Goal: Task Accomplishment & Management: Manage account settings

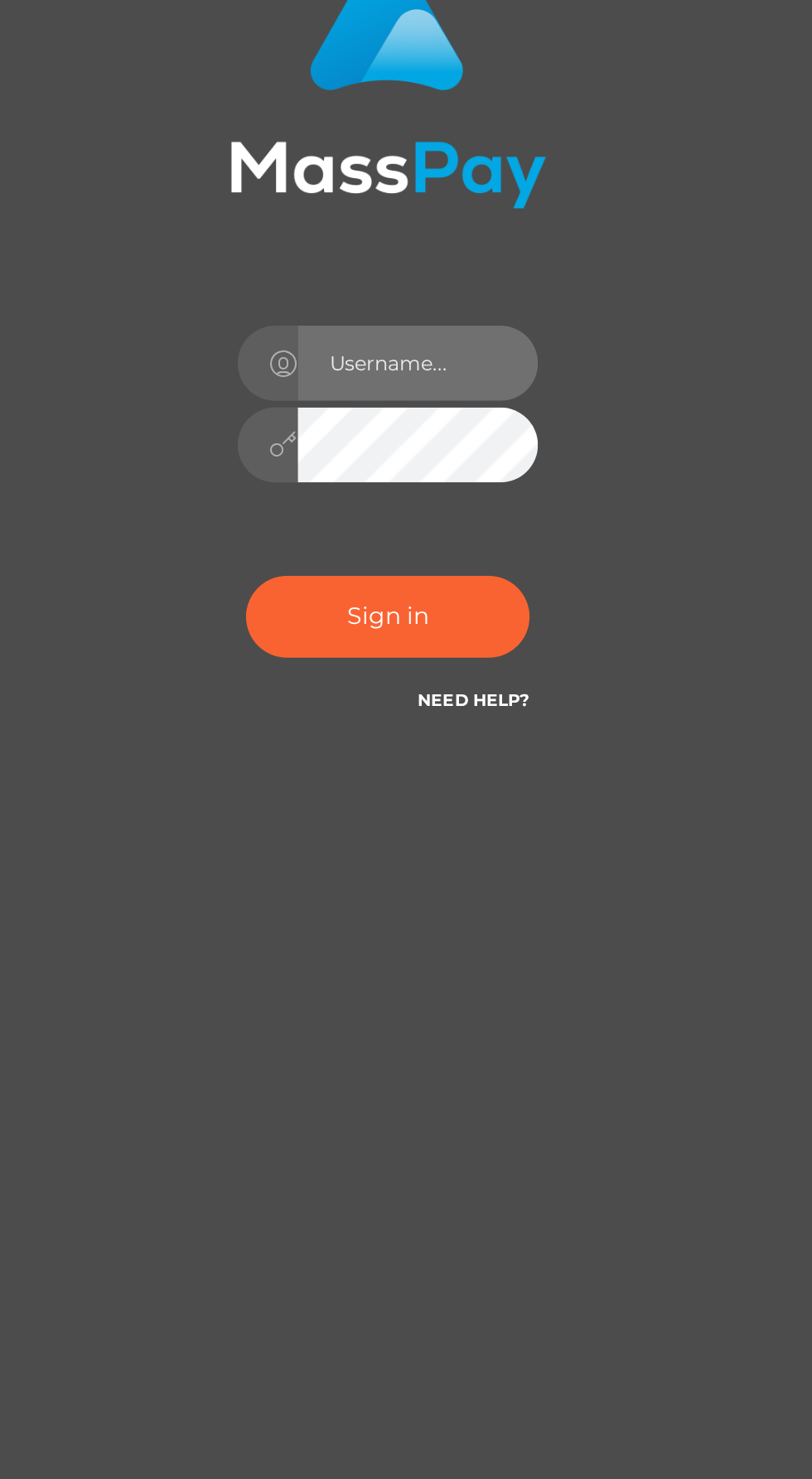
click at [414, 763] on input "text" at bounding box center [421, 745] width 120 height 37
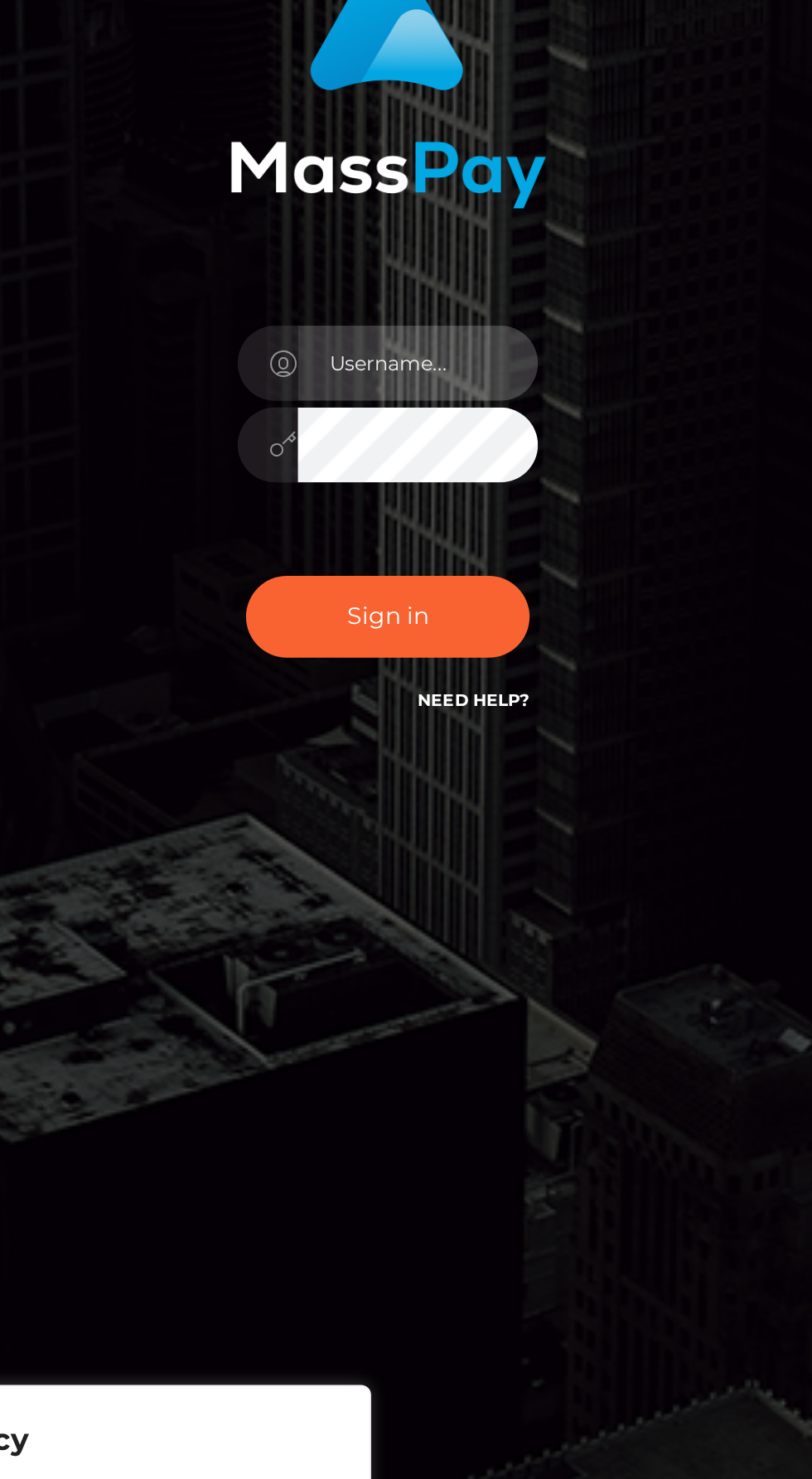
type input "[EMAIL_ADDRESS][DOMAIN_NAME]"
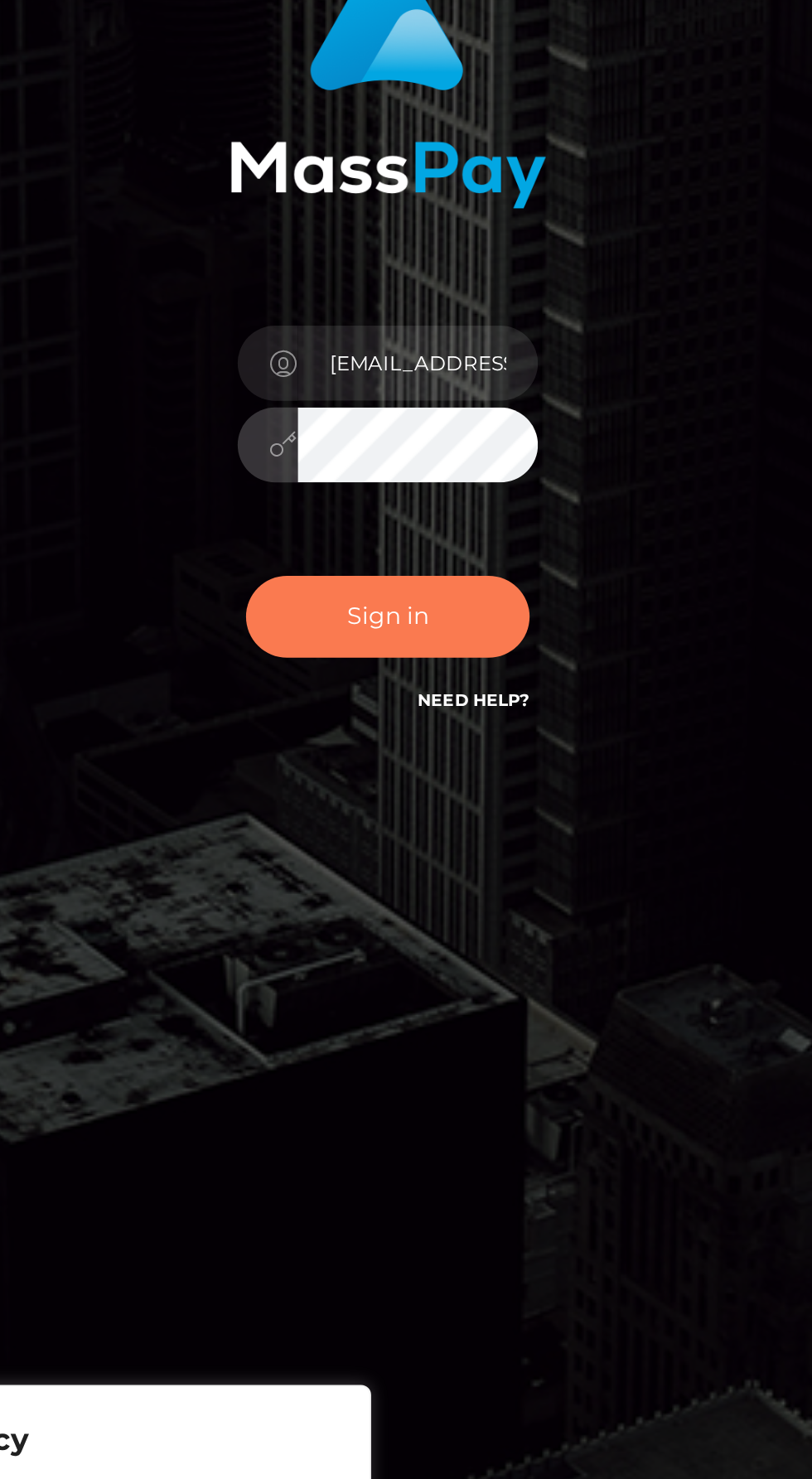
click at [411, 891] on button "Sign in" at bounding box center [406, 870] width 141 height 41
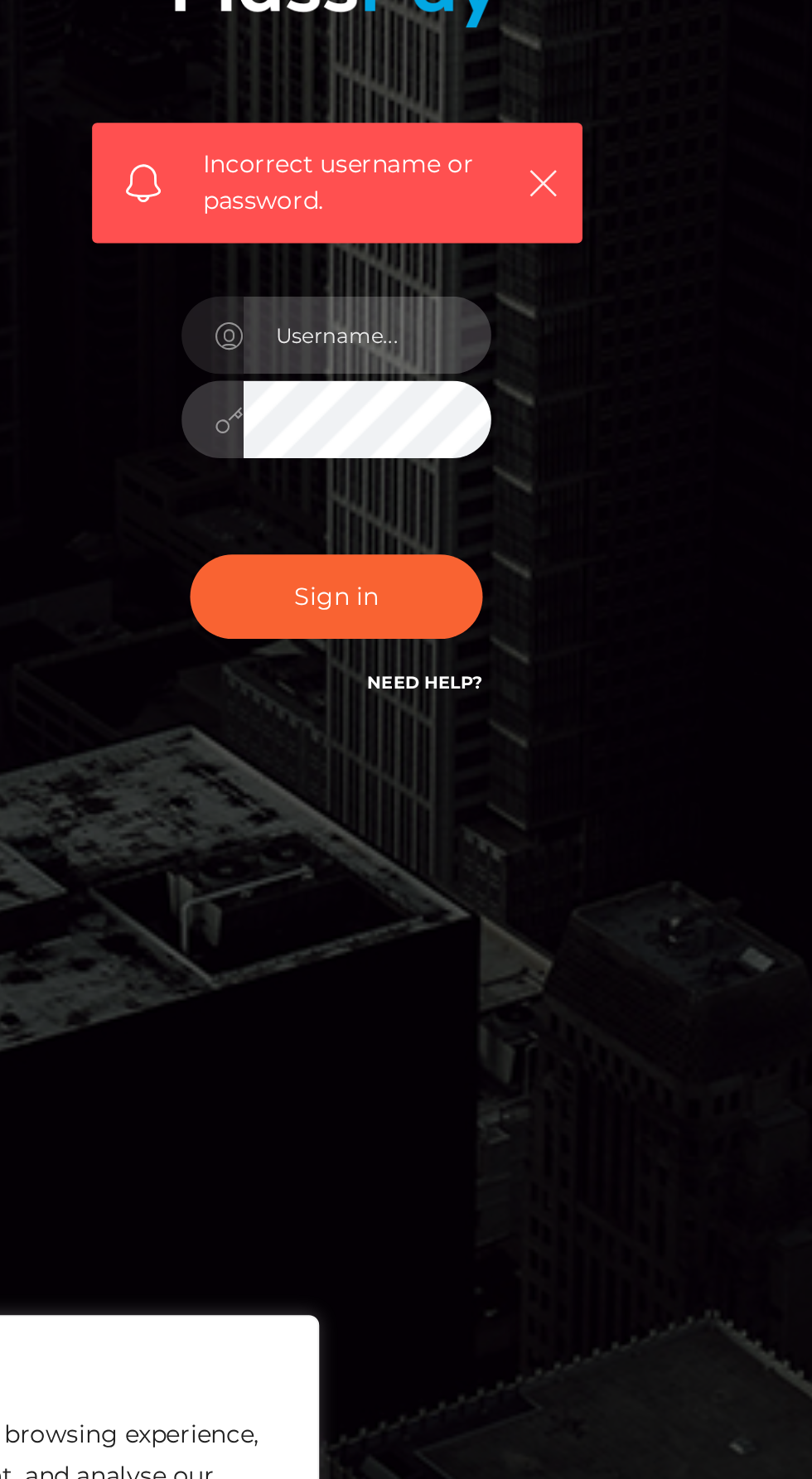
click at [426, 798] on input "text" at bounding box center [421, 780] width 120 height 37
type input "godiva.lulu@outlook.com"
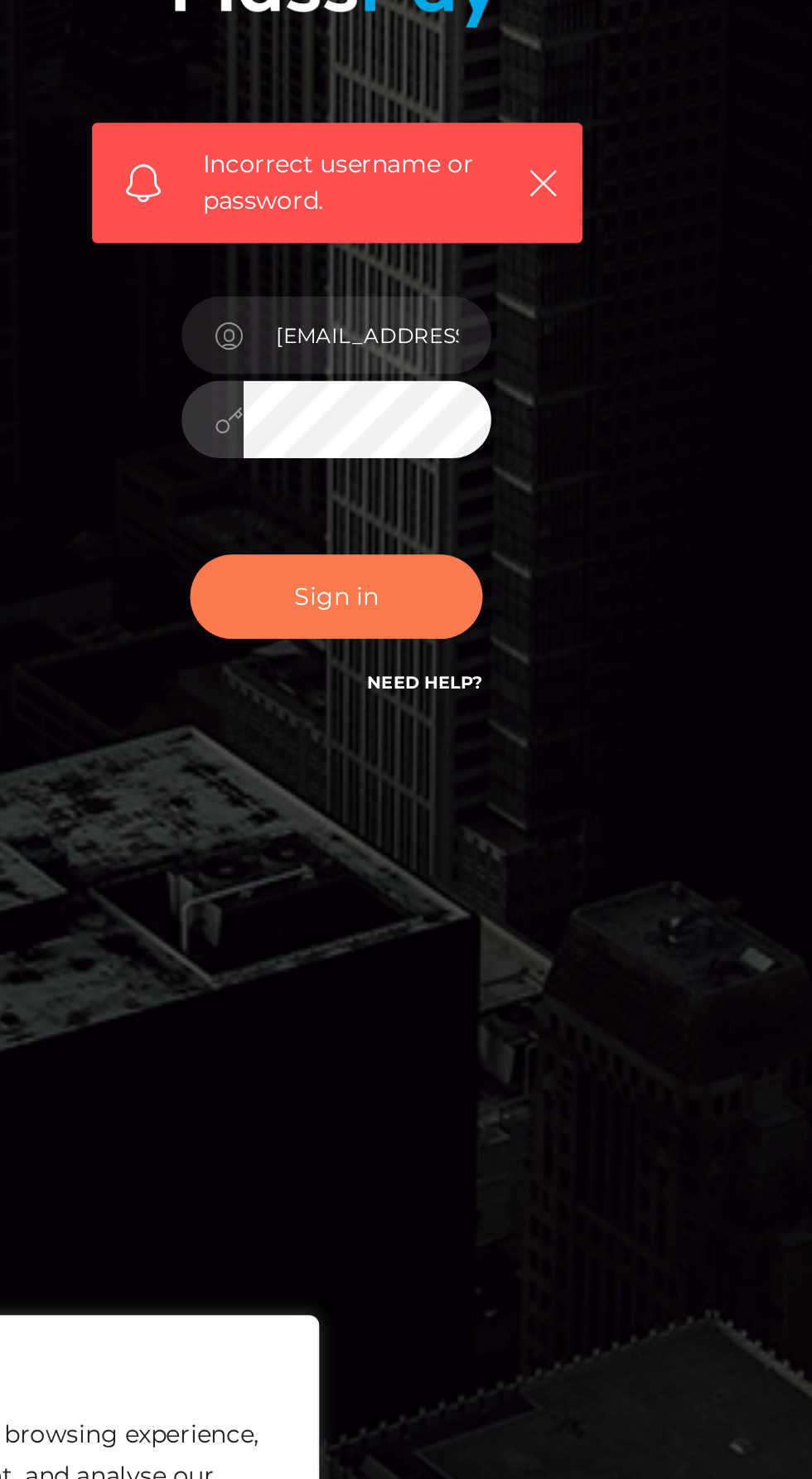
click at [397, 926] on button "Sign in" at bounding box center [406, 906] width 141 height 41
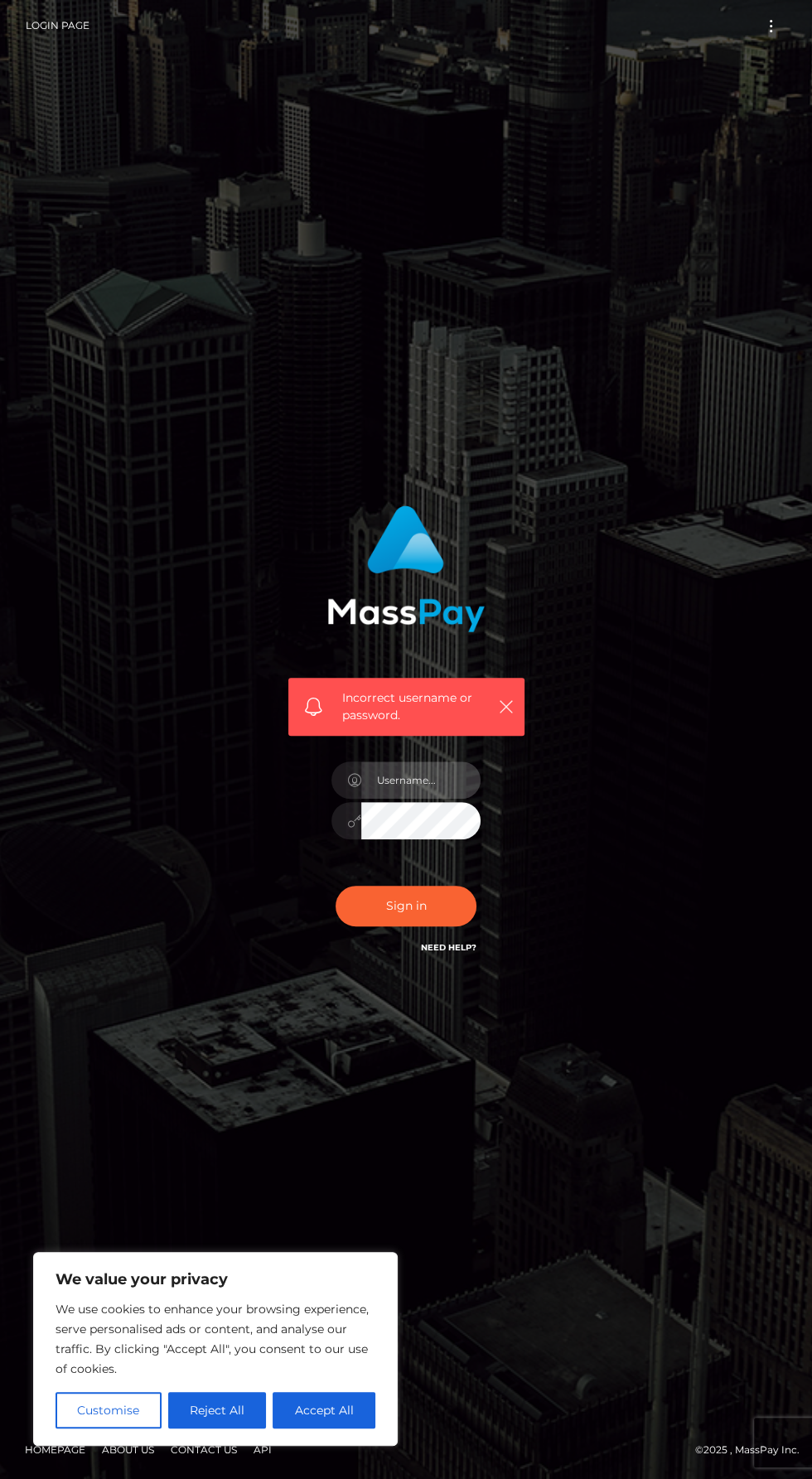
click at [433, 798] on input "text" at bounding box center [421, 780] width 120 height 37
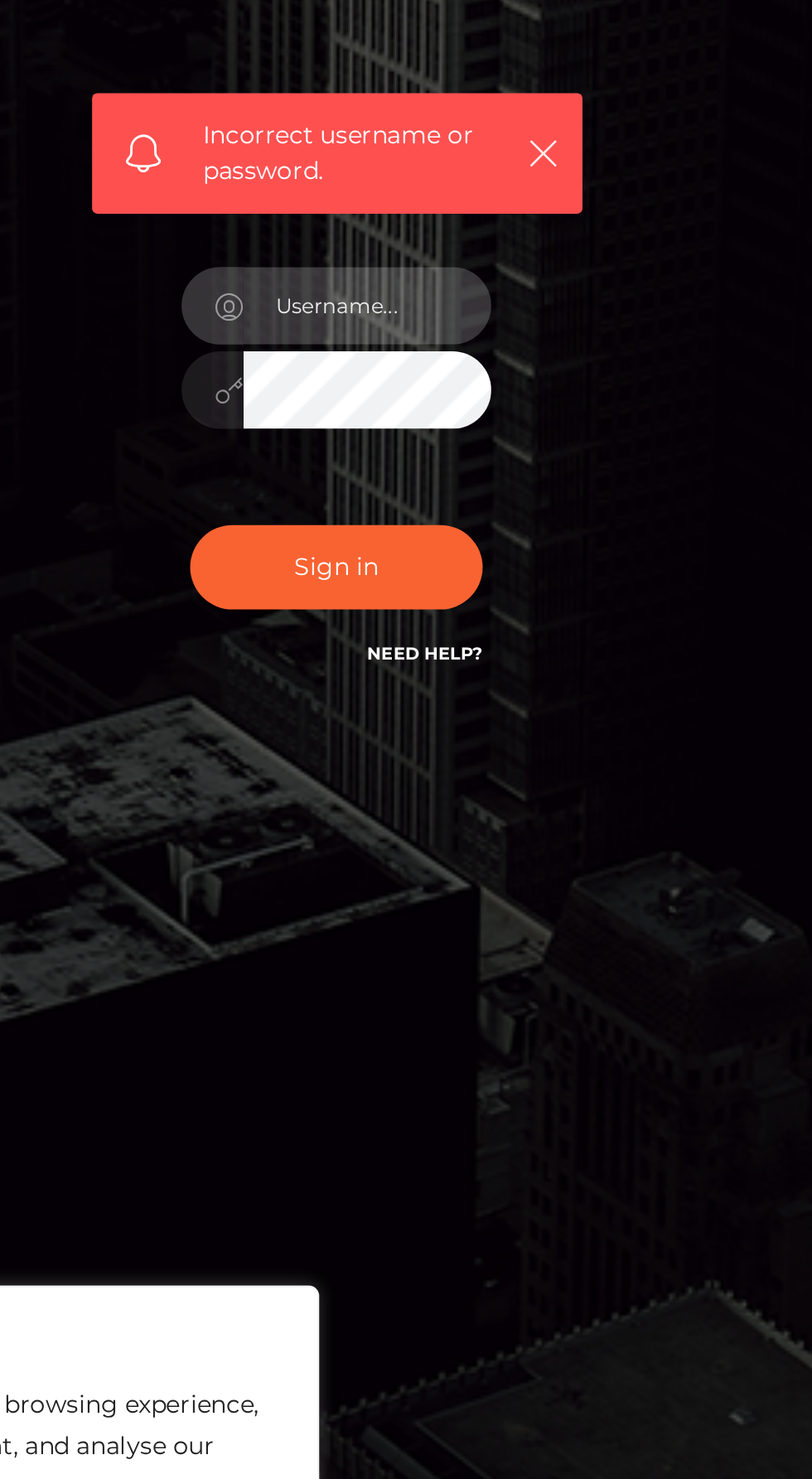
type input "[EMAIL_ADDRESS][DOMAIN_NAME]"
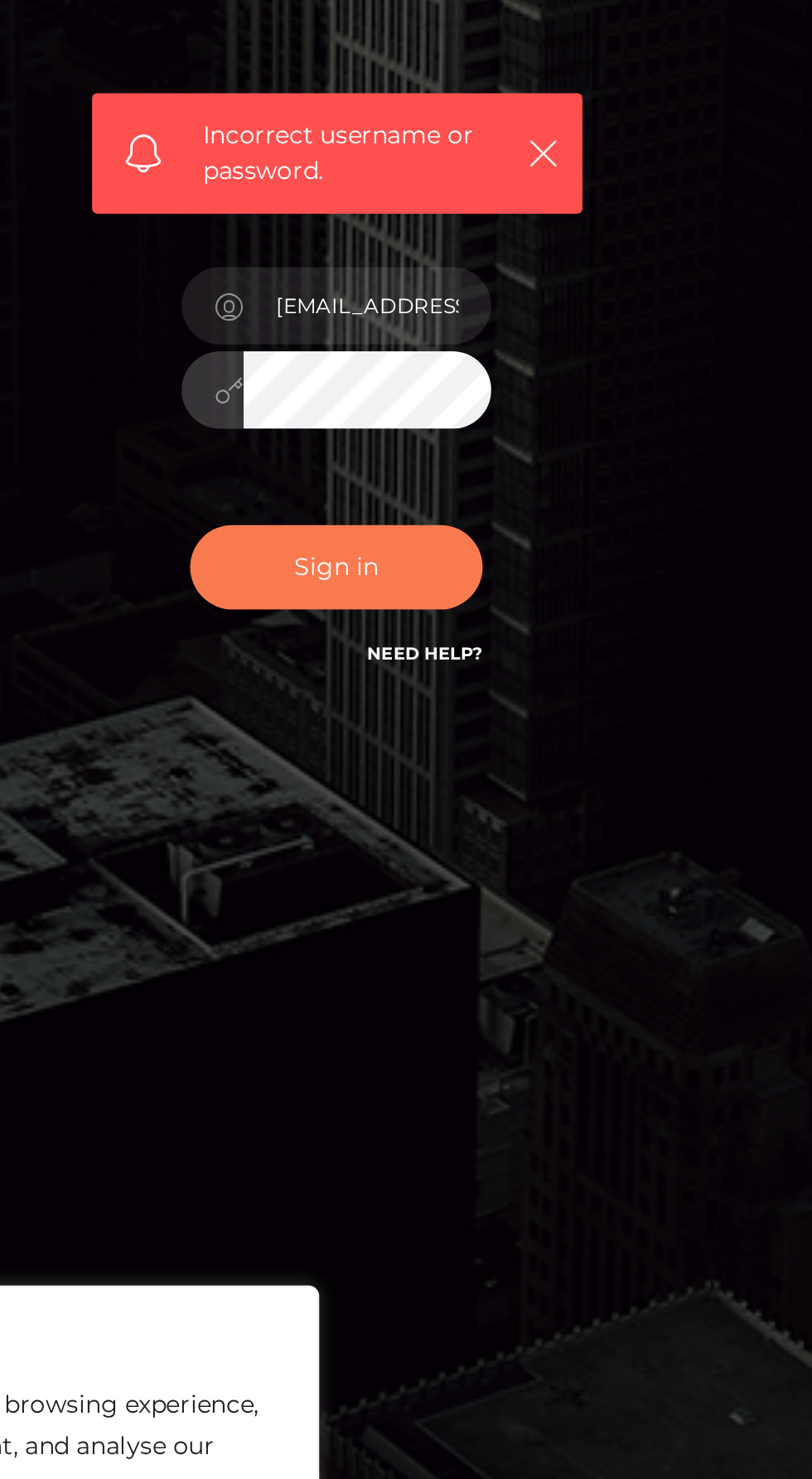
click at [392, 926] on button "Sign in" at bounding box center [406, 906] width 141 height 41
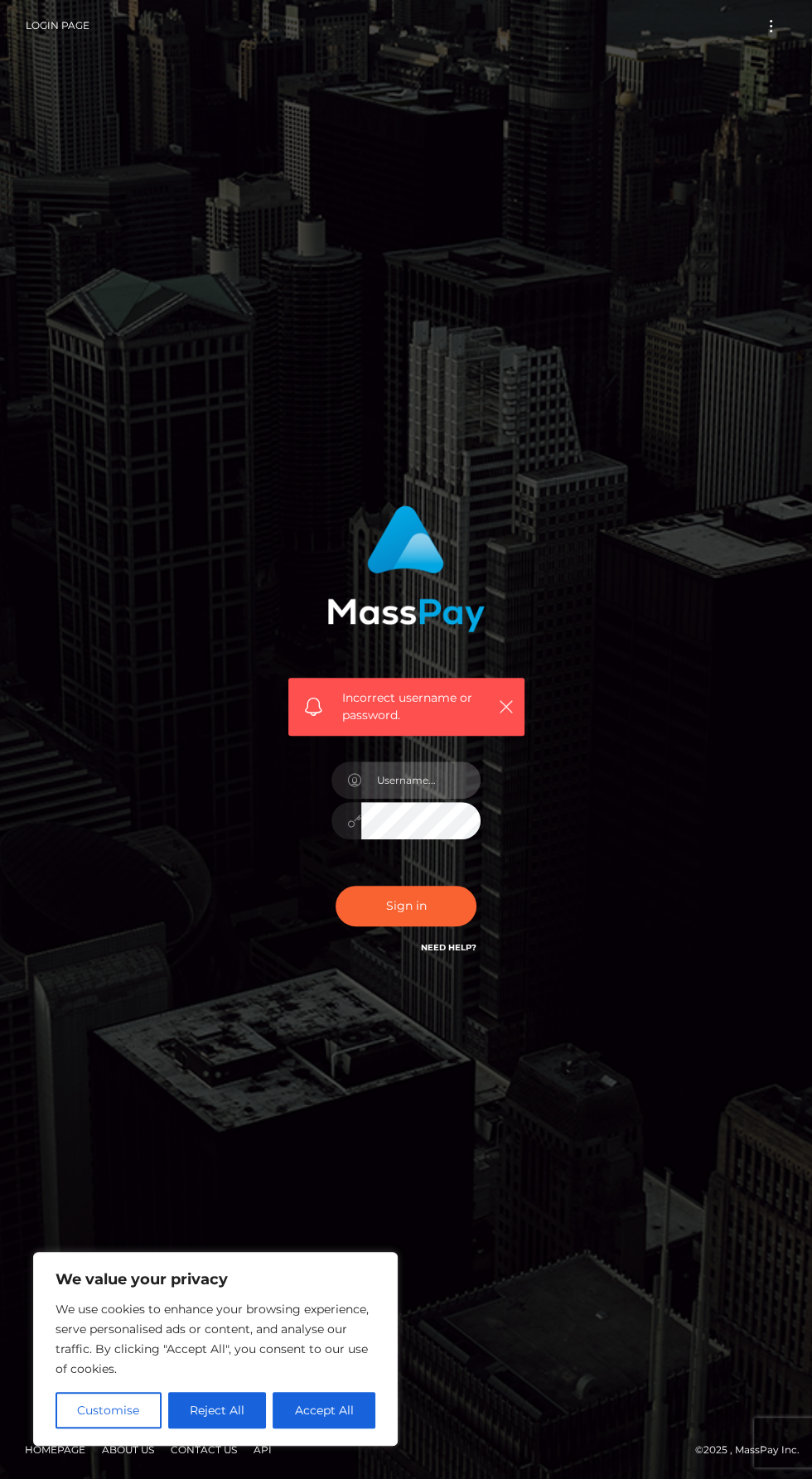
click at [423, 798] on input "text" at bounding box center [421, 780] width 120 height 37
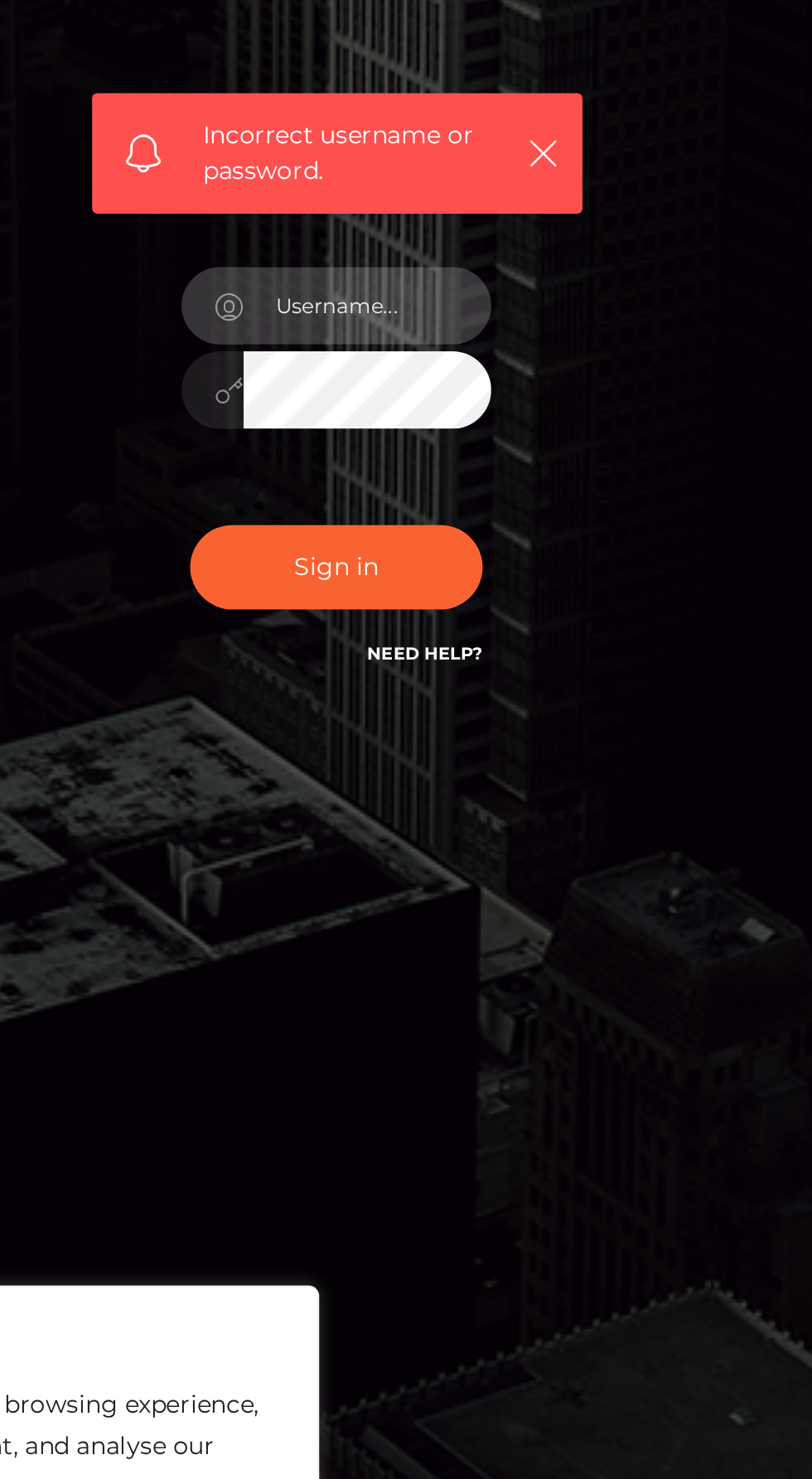
type input "[EMAIL_ADDRESS][DOMAIN_NAME]"
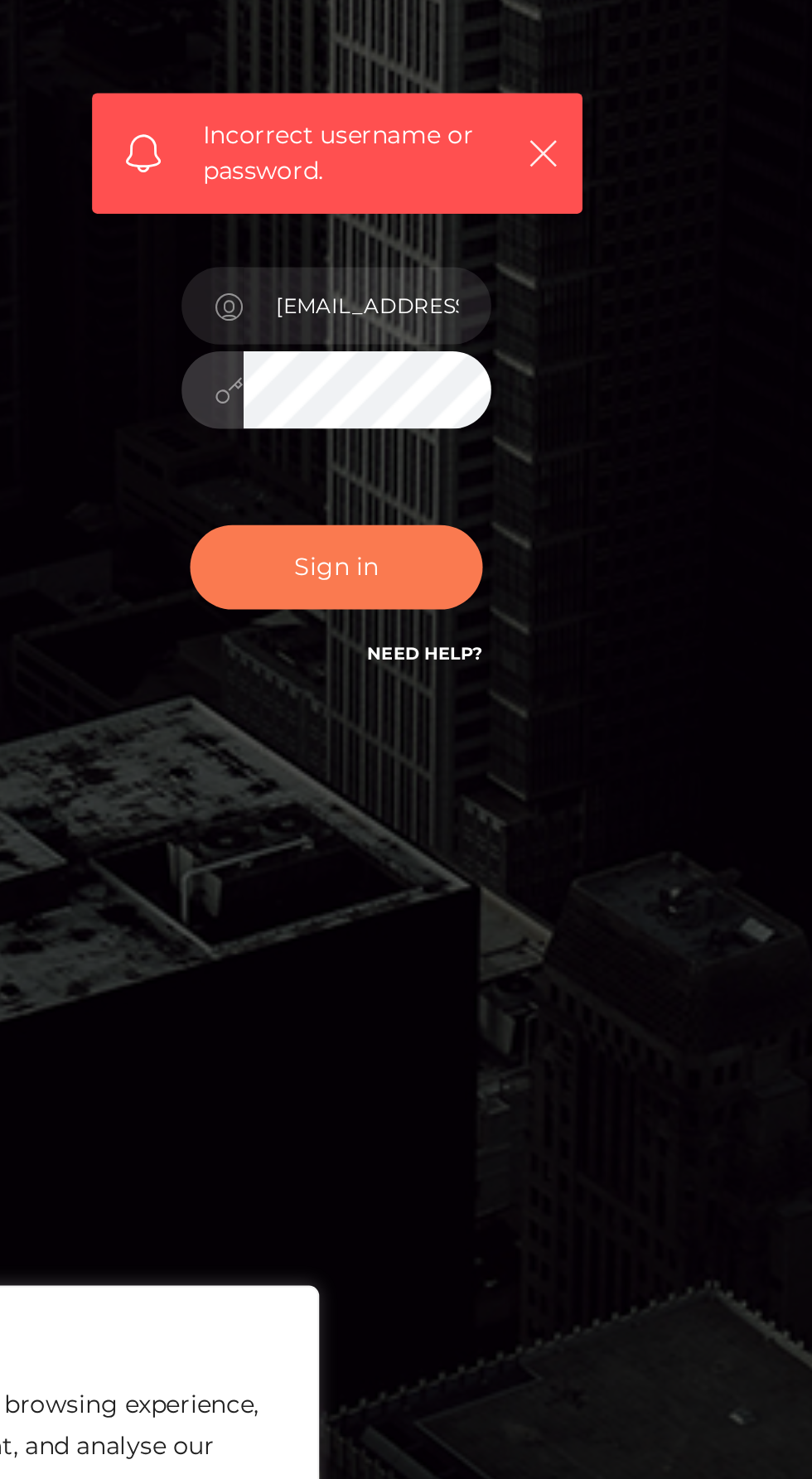
click at [383, 926] on button "Sign in" at bounding box center [406, 906] width 141 height 41
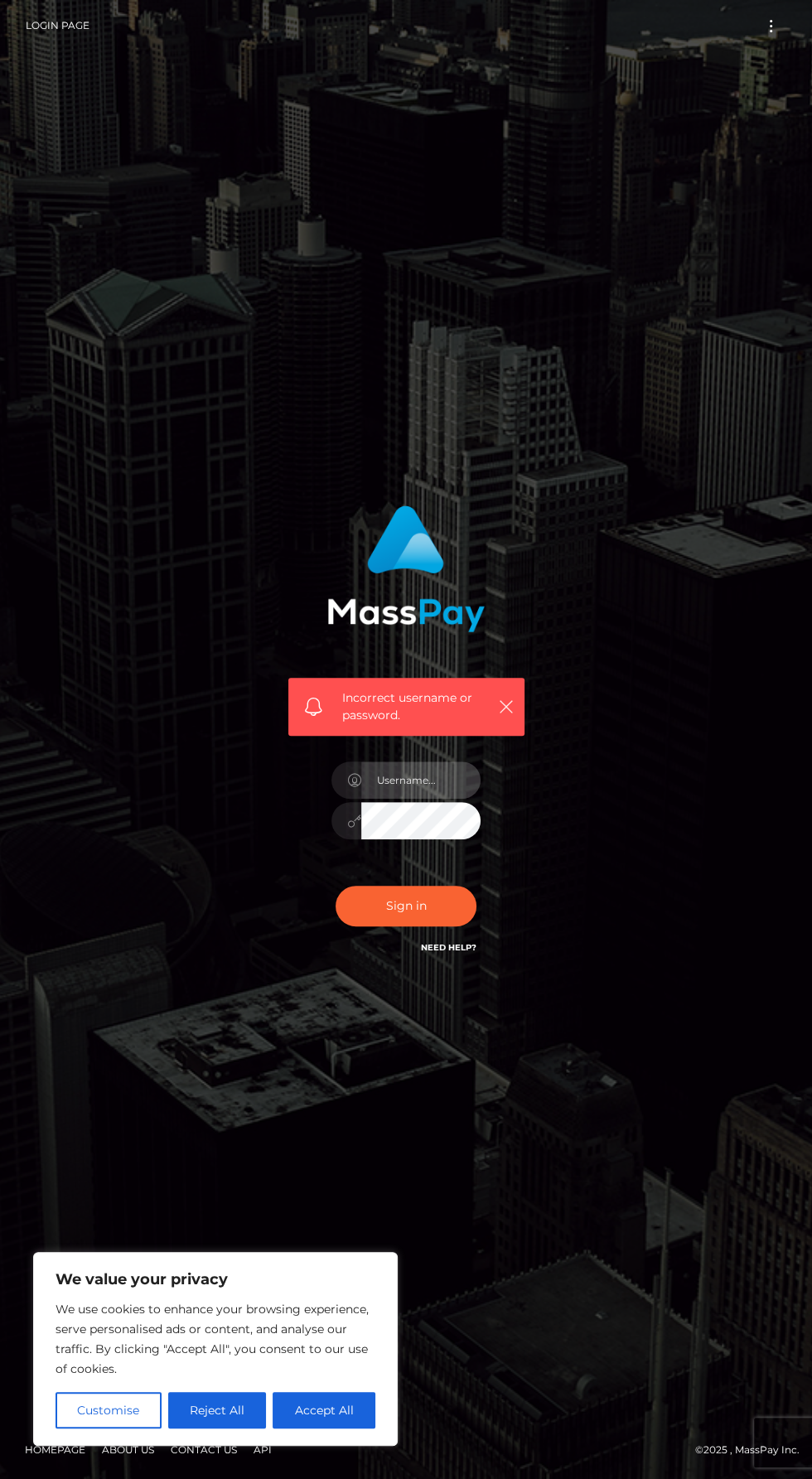
click at [422, 798] on input "text" at bounding box center [421, 780] width 120 height 37
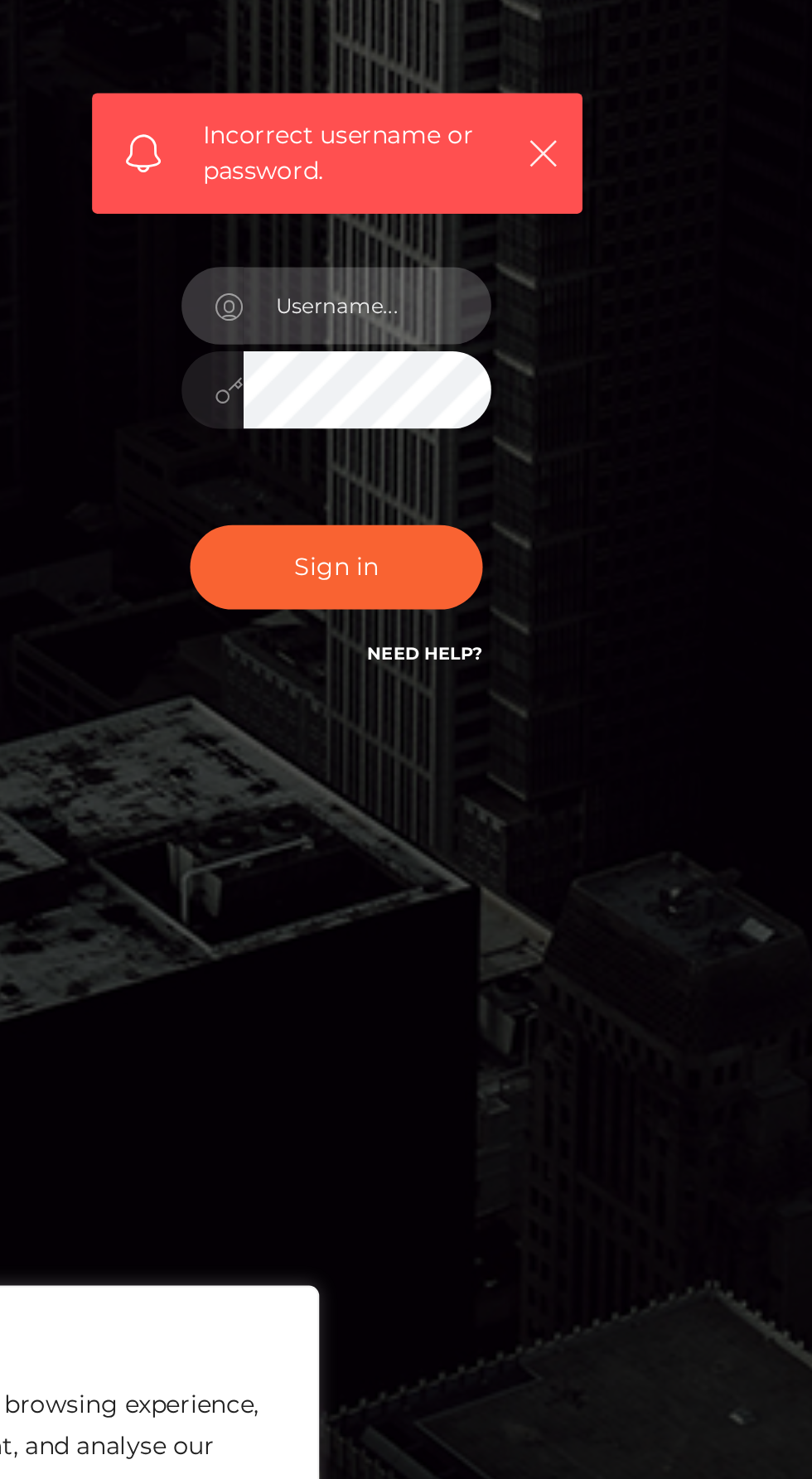
type input "godiva.lulu@outlook.com"
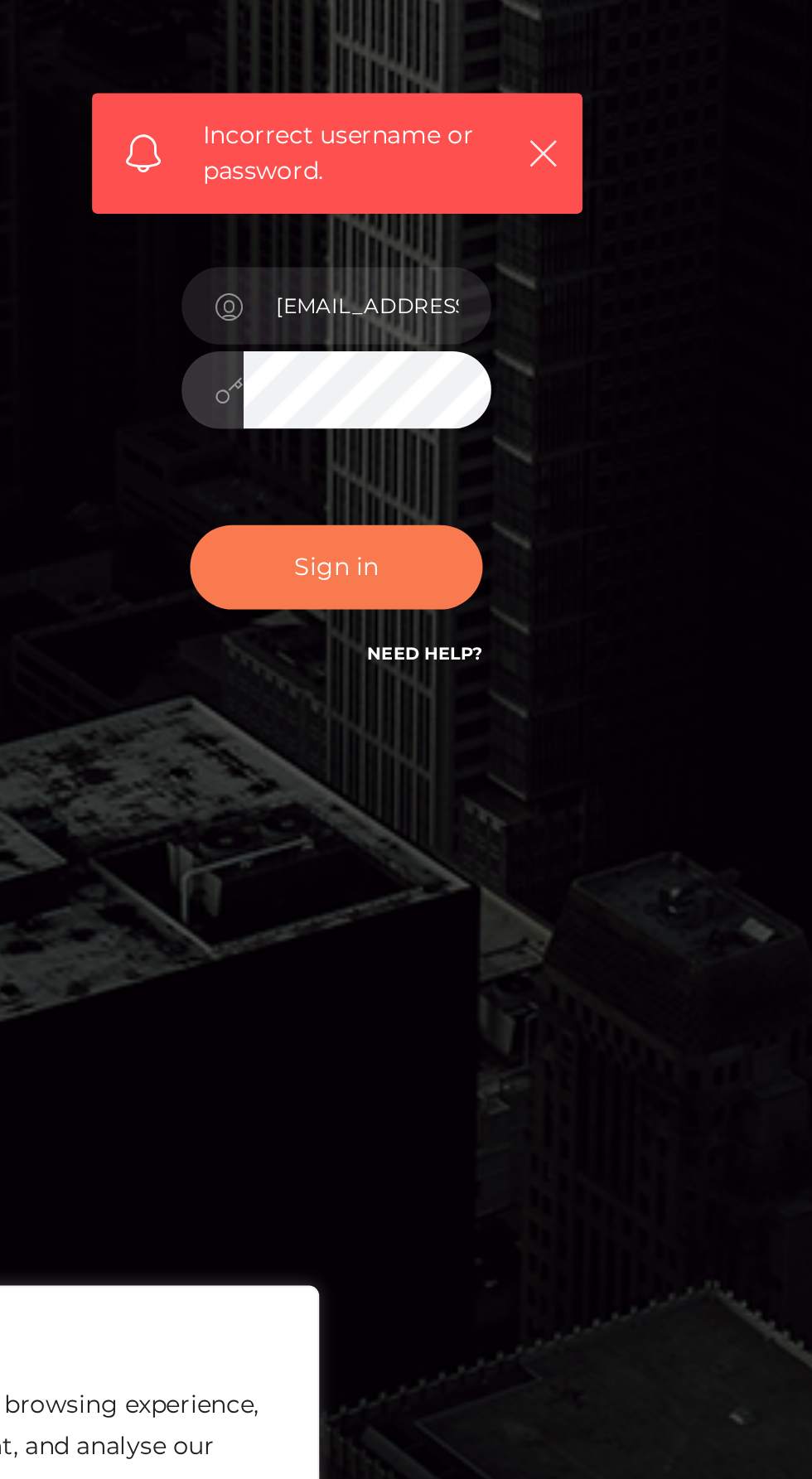
click at [384, 926] on button "Sign in" at bounding box center [406, 906] width 141 height 41
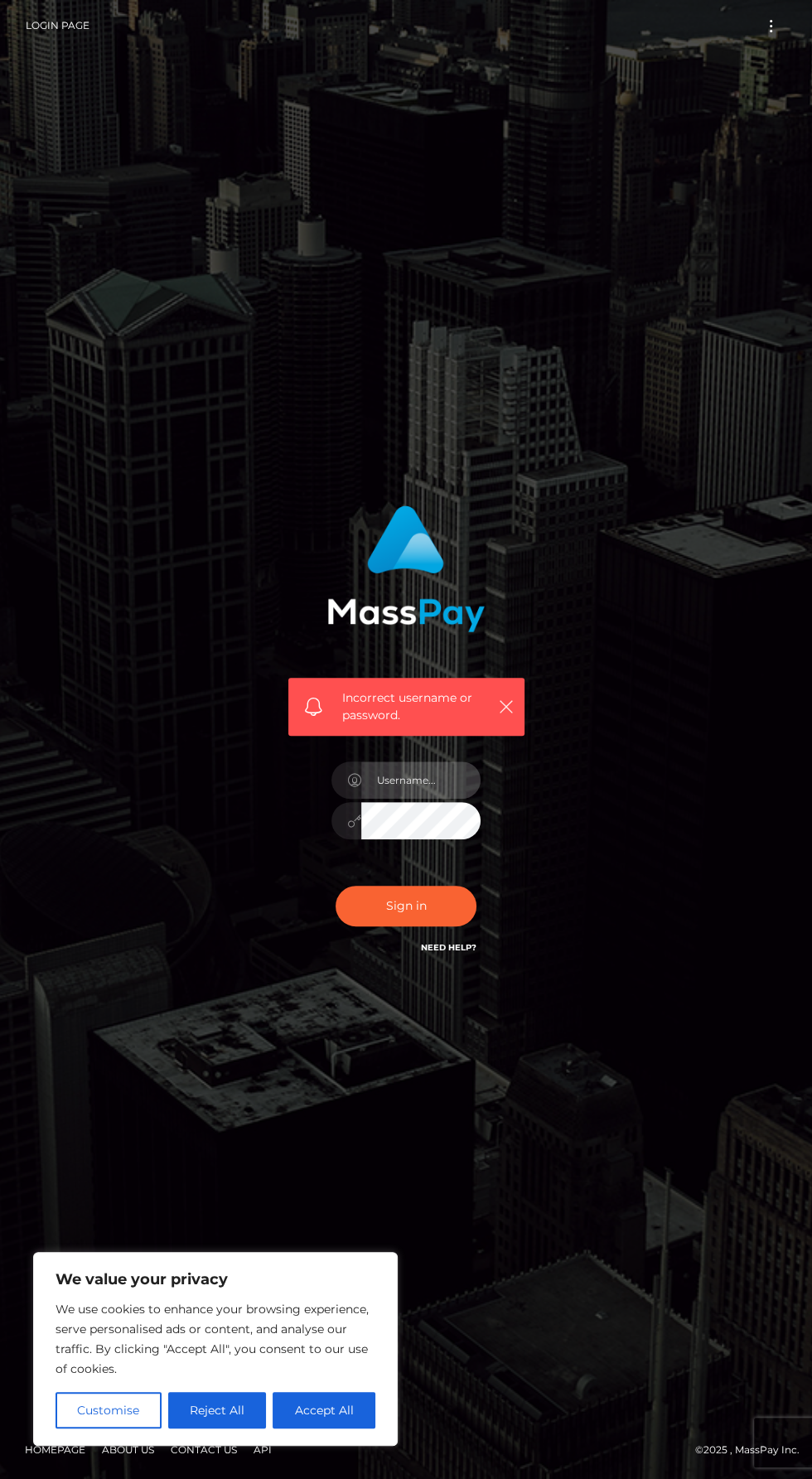
click at [438, 798] on input "text" at bounding box center [421, 780] width 120 height 37
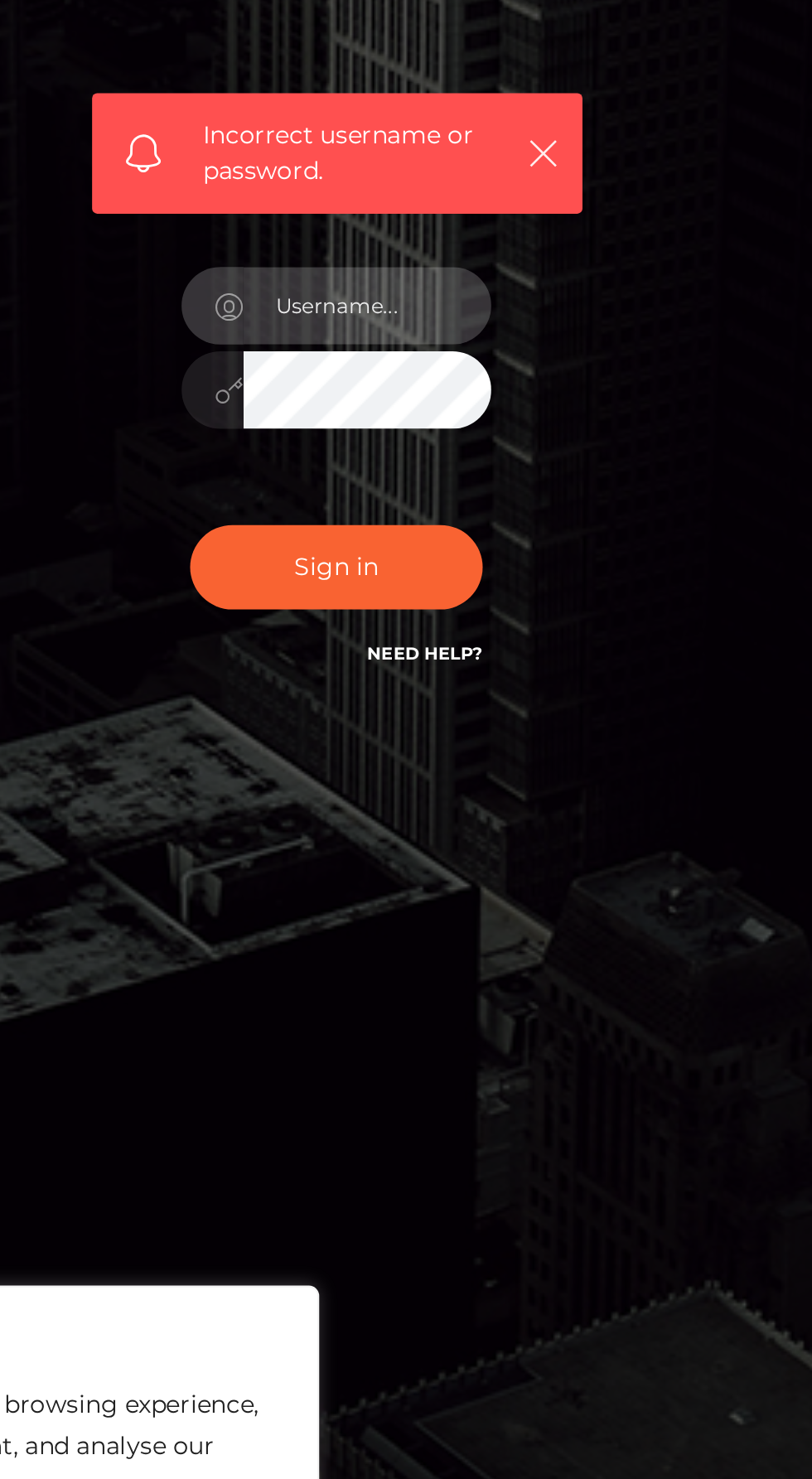
type input "[EMAIL_ADDRESS][DOMAIN_NAME]"
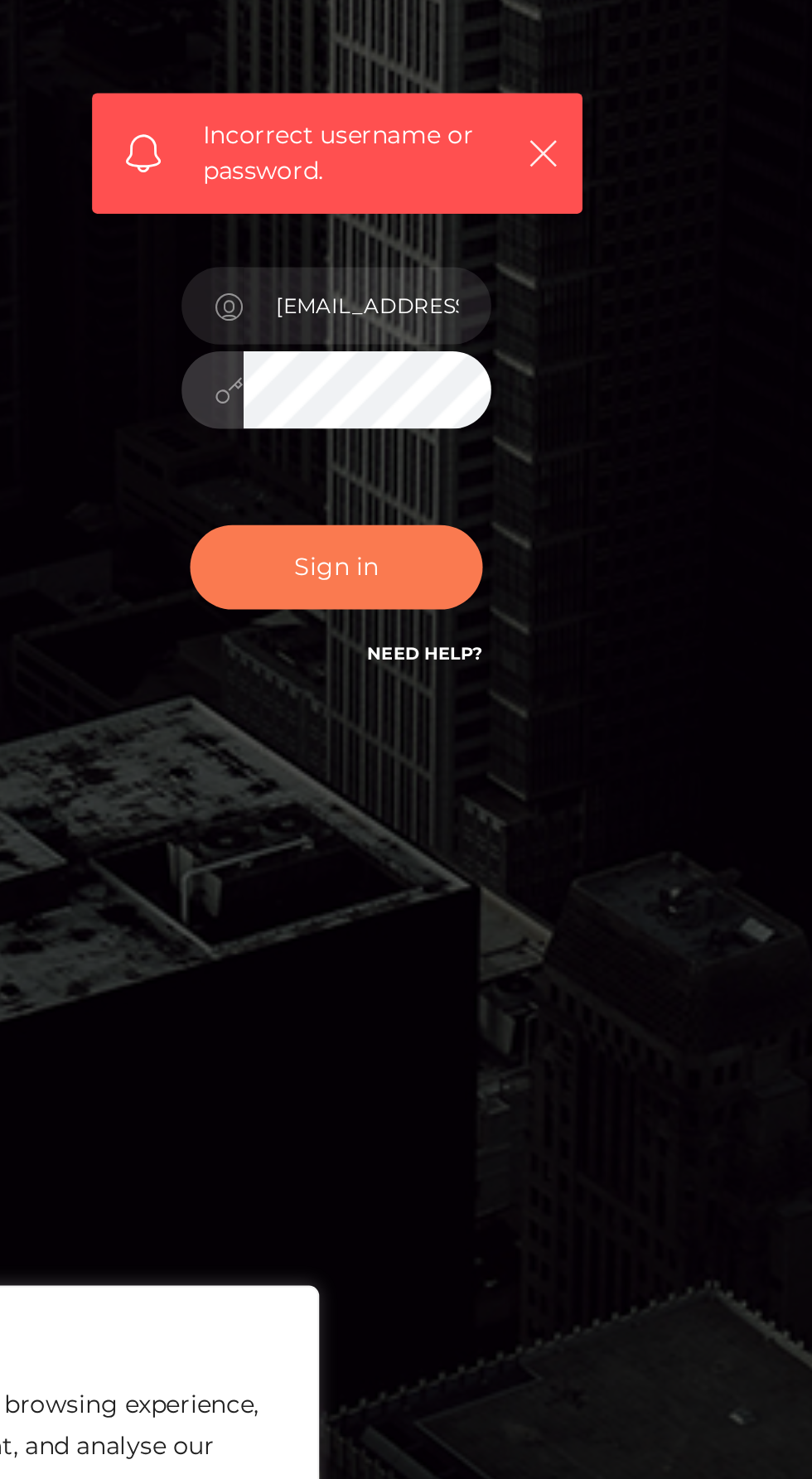
click at [381, 926] on button "Sign in" at bounding box center [406, 906] width 141 height 41
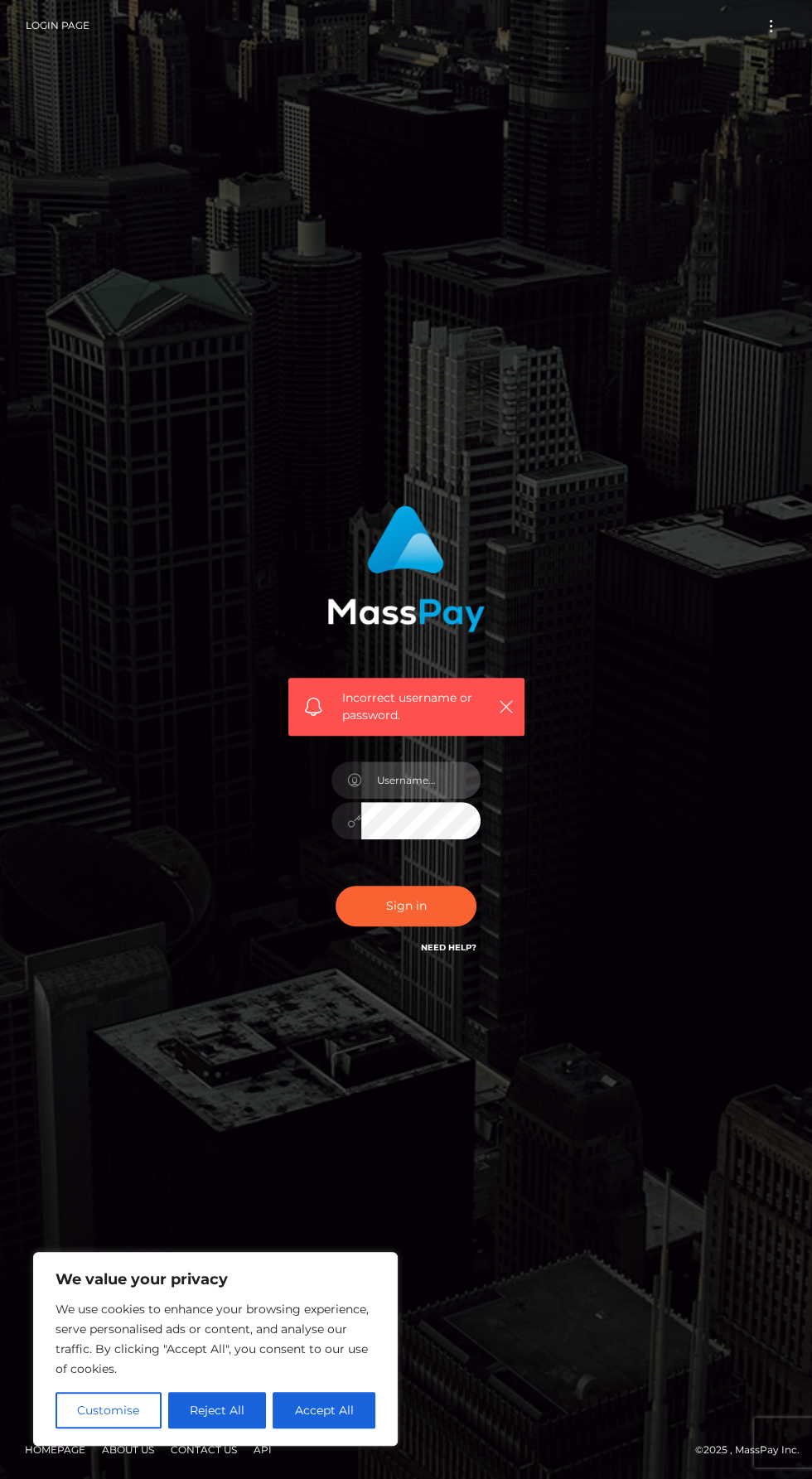
click at [438, 798] on input "text" at bounding box center [421, 780] width 120 height 37
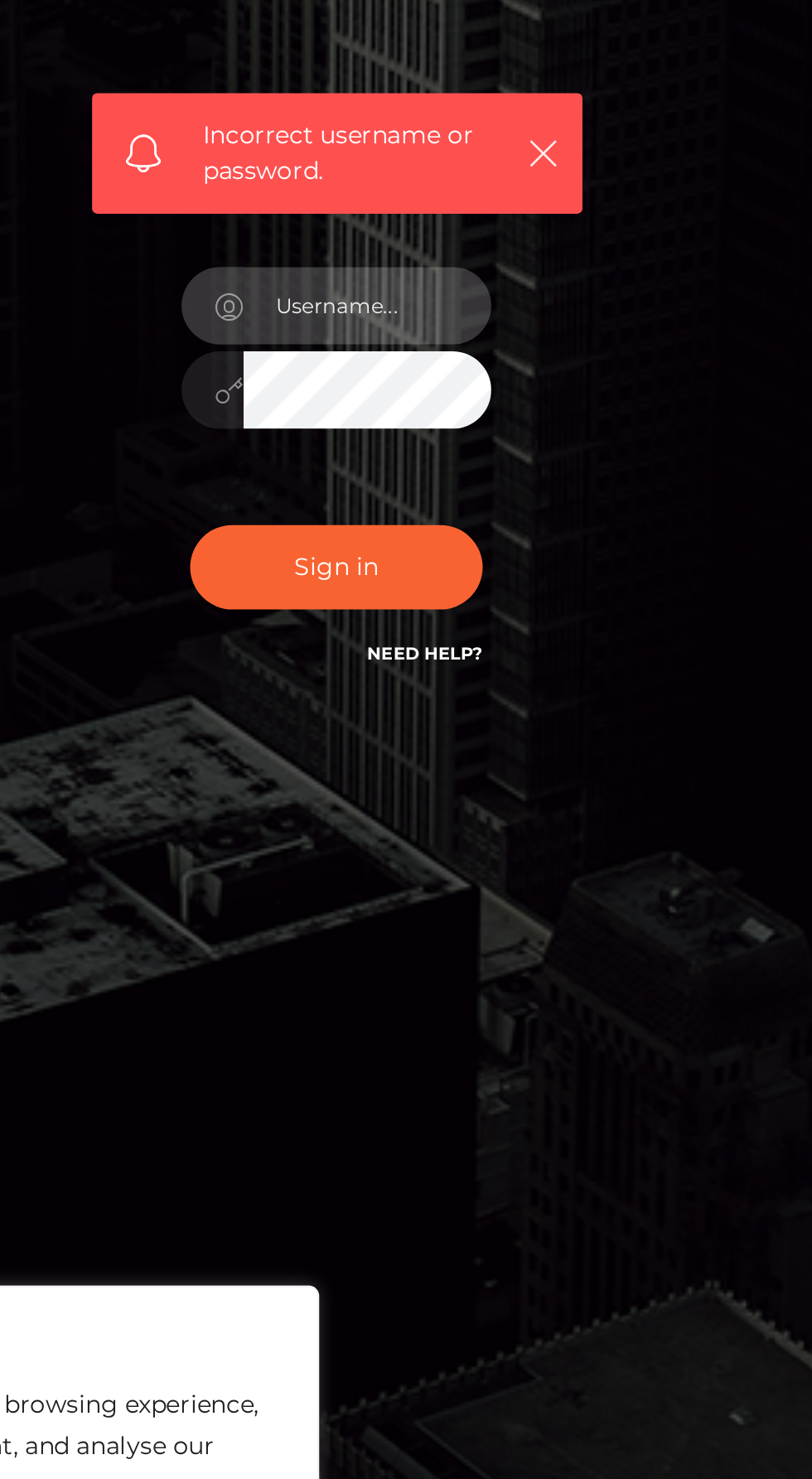
type input "[EMAIL_ADDRESS][DOMAIN_NAME]"
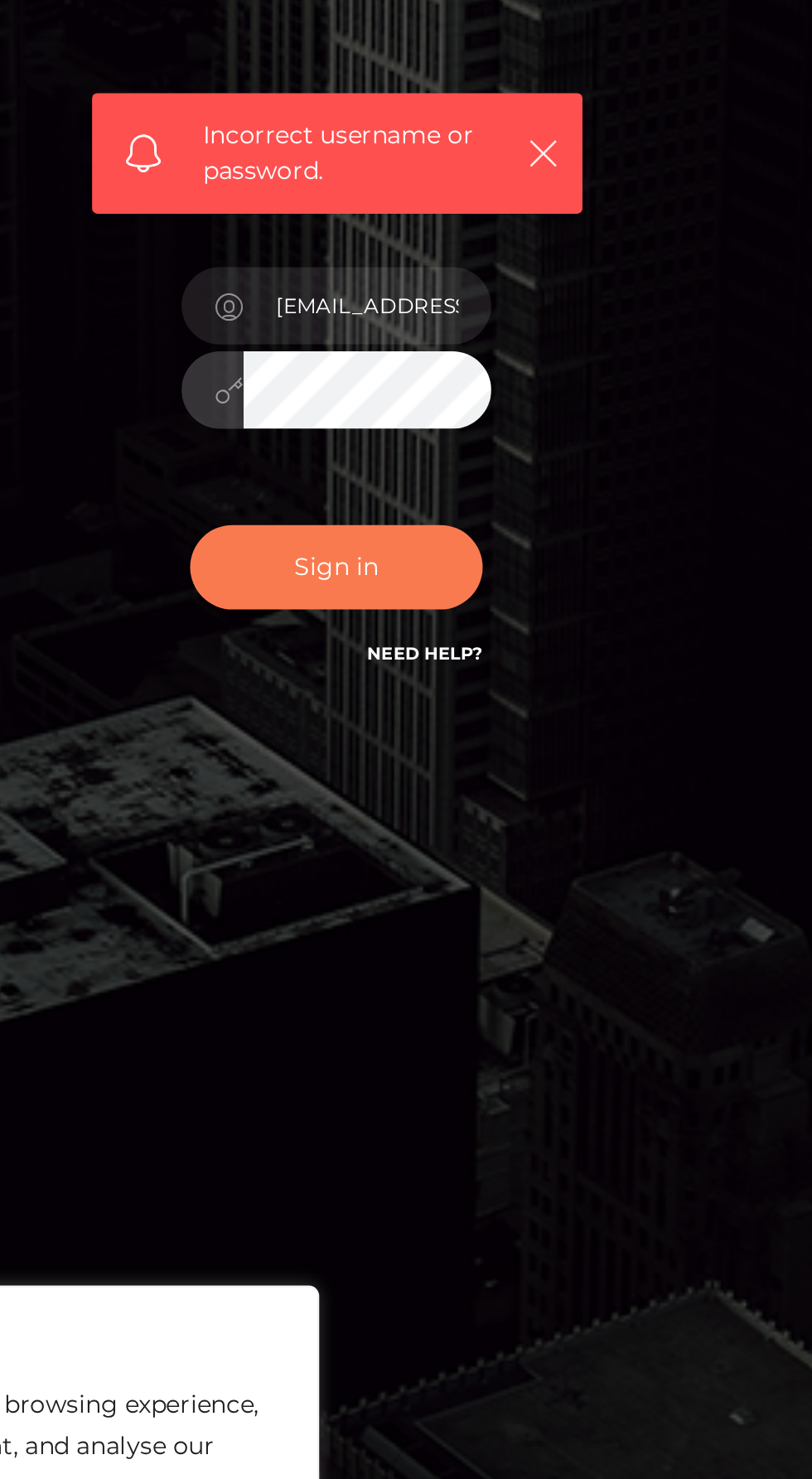
click at [392, 926] on button "Sign in" at bounding box center [406, 906] width 141 height 41
